Goal: Task Accomplishment & Management: Manage account settings

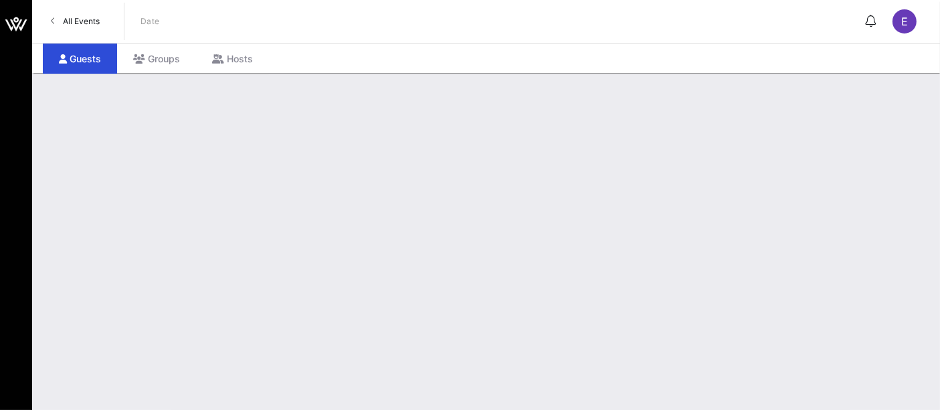
click at [85, 25] on span "All Events" at bounding box center [81, 21] width 37 height 10
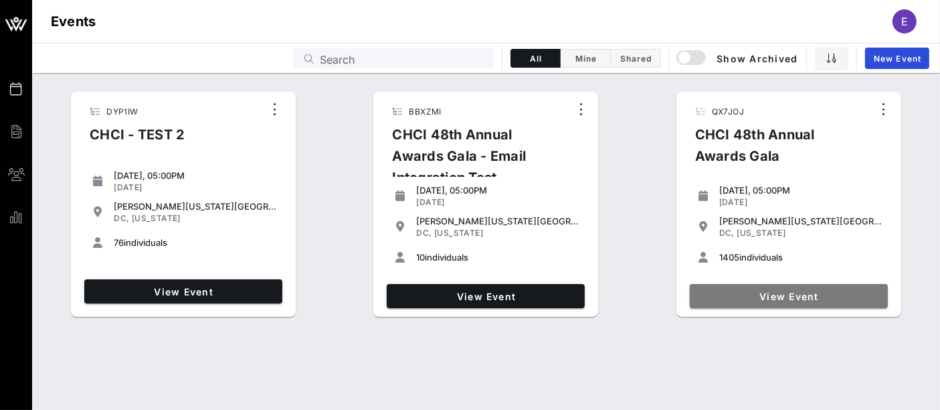
click at [775, 295] on span "View Event" at bounding box center [788, 295] width 187 height 11
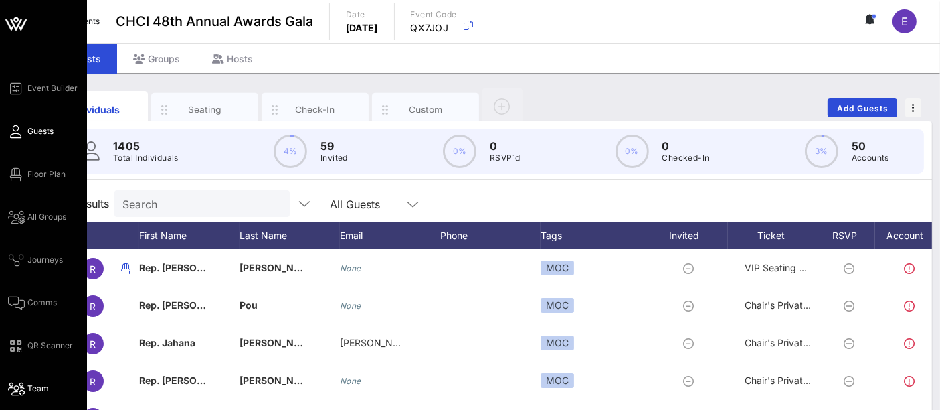
click at [39, 389] on span "Team" at bounding box center [37, 388] width 21 height 12
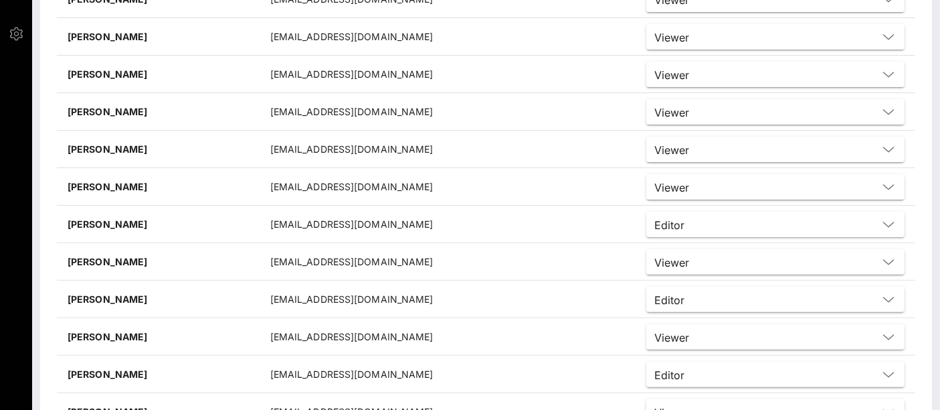
scroll to position [455, 0]
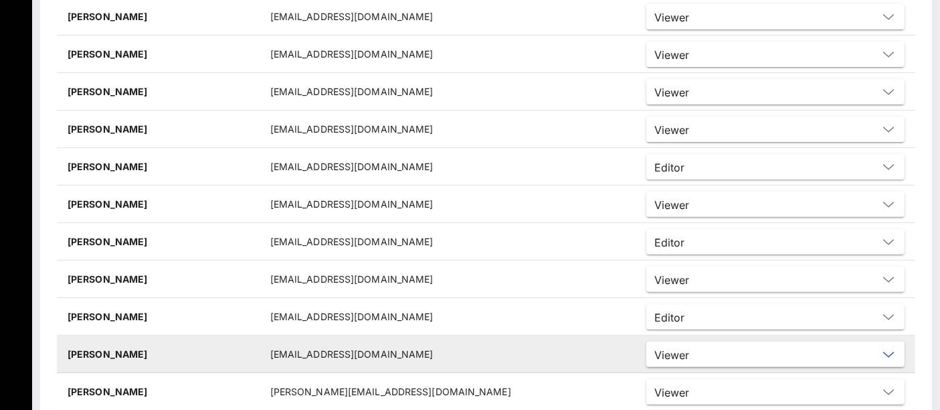
click at [701, 351] on input "text" at bounding box center [786, 353] width 183 height 17
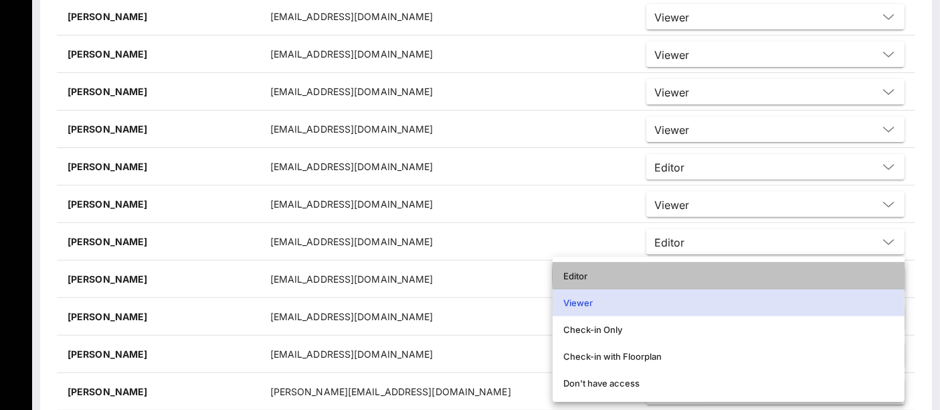
click at [618, 270] on div "Editor" at bounding box center [728, 275] width 331 height 11
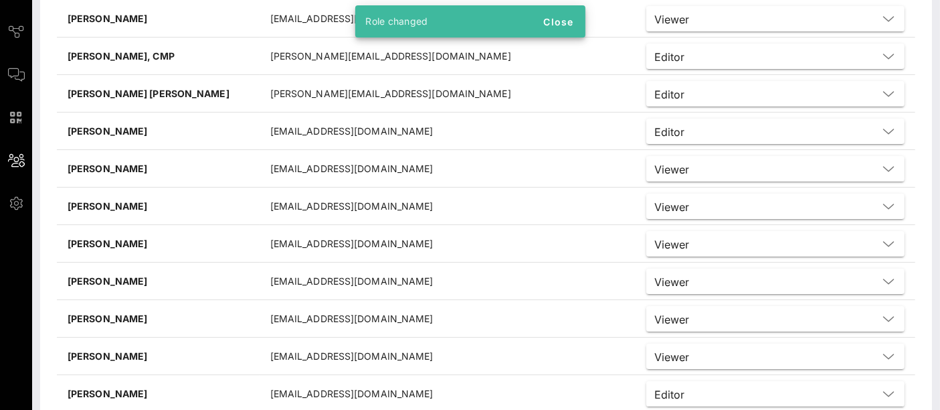
scroll to position [0, 0]
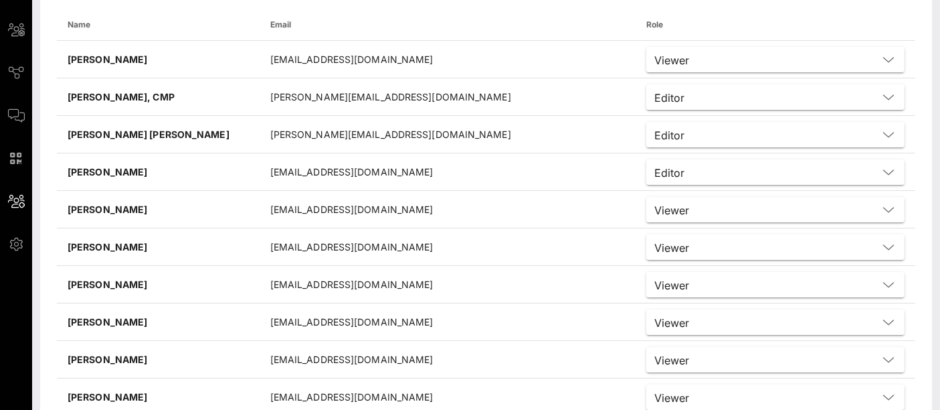
scroll to position [195, 0]
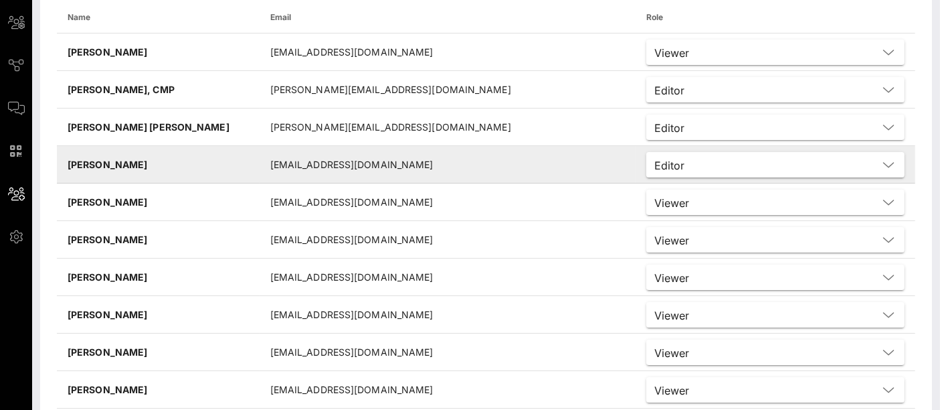
click at [885, 165] on icon at bounding box center [889, 165] width 12 height 16
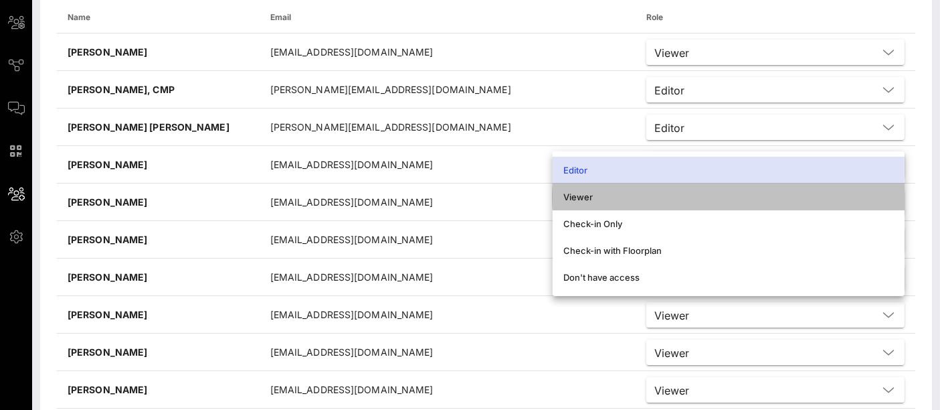
click at [625, 197] on div "Viewer" at bounding box center [728, 196] width 331 height 11
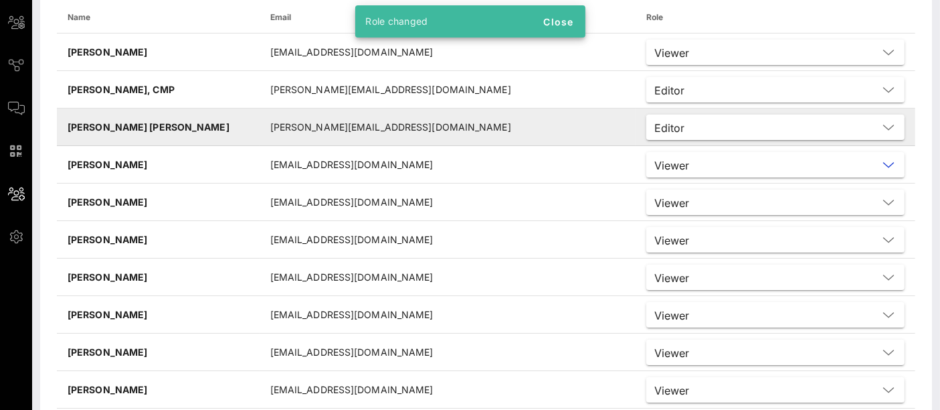
click at [690, 128] on input "text" at bounding box center [784, 126] width 188 height 17
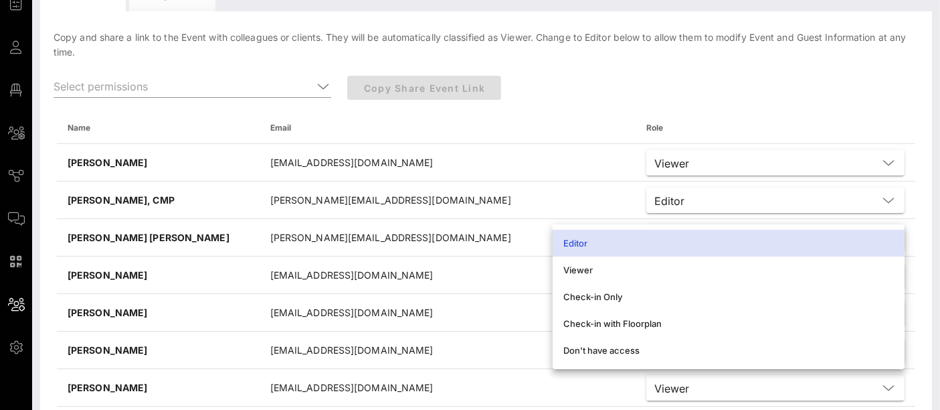
scroll to position [0, 0]
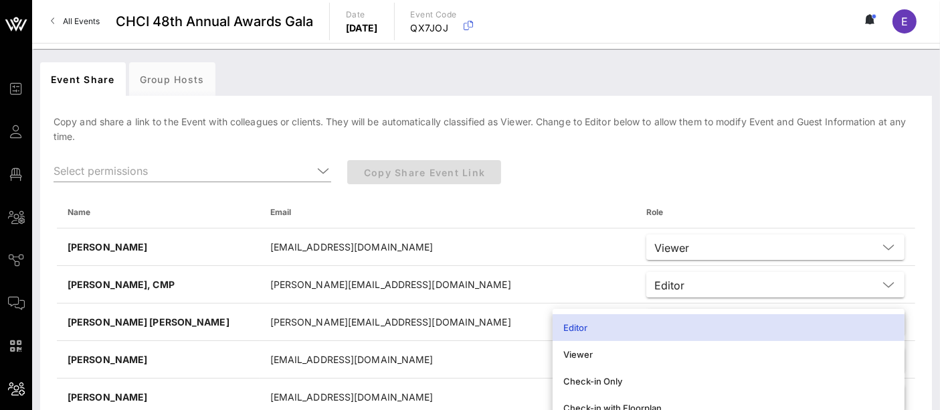
click at [632, 199] on div "Copy Share Event Link" at bounding box center [522, 178] width 367 height 52
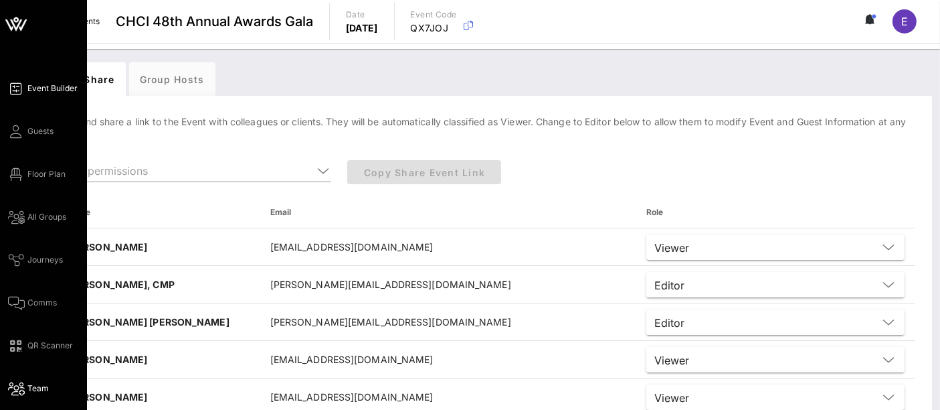
click at [50, 84] on span "Event Builder" at bounding box center [52, 88] width 50 height 12
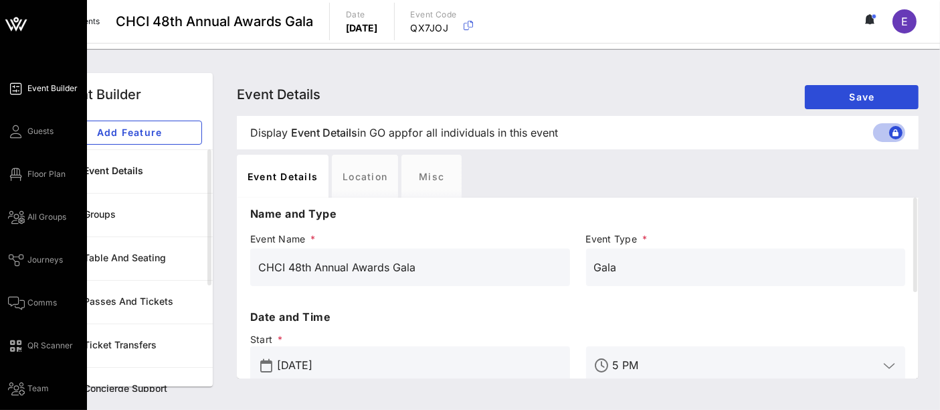
click at [58, 96] on div "Event Builder Guests Floor Plan All Groups Journeys Comms QR Scanner Team Setti…" at bounding box center [47, 259] width 79 height 359
